Goal: Find specific page/section: Find specific page/section

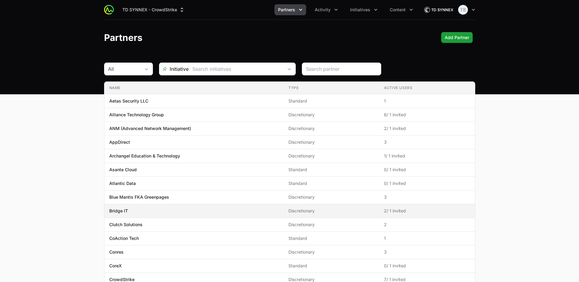
click at [115, 211] on p "Bridge IT" at bounding box center [118, 211] width 19 height 6
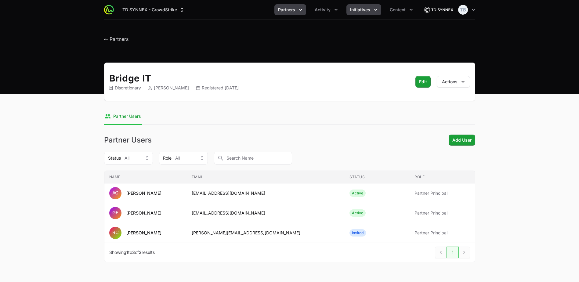
click at [357, 8] on span "Initiatives" at bounding box center [360, 10] width 20 height 6
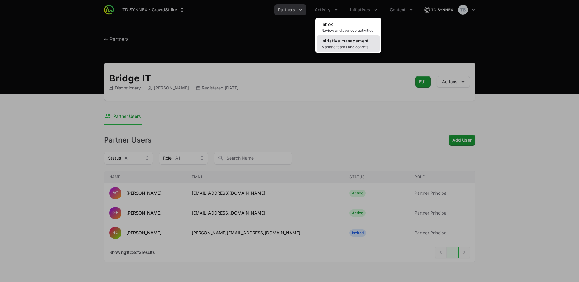
click at [350, 43] on span "Initiative management" at bounding box center [344, 40] width 47 height 5
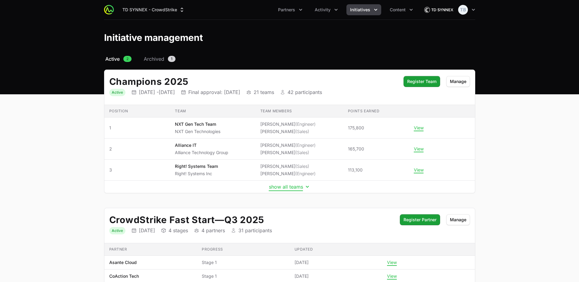
click at [303, 187] on button "show all teams" at bounding box center [289, 187] width 41 height 6
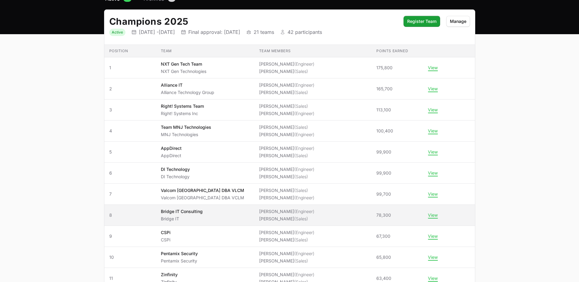
scroll to position [92, 0]
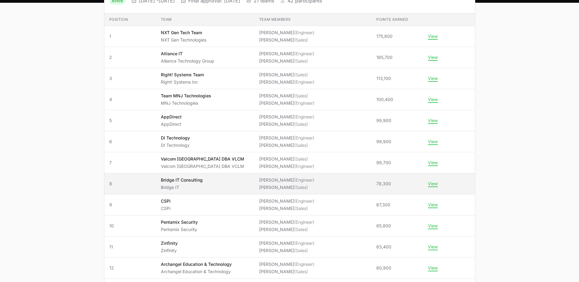
click at [168, 182] on td "Team Bridge IT Consulting Bridge IT" at bounding box center [205, 183] width 98 height 21
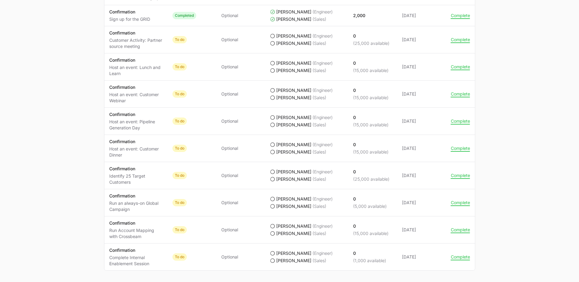
scroll to position [610, 0]
